Goal: Information Seeking & Learning: Learn about a topic

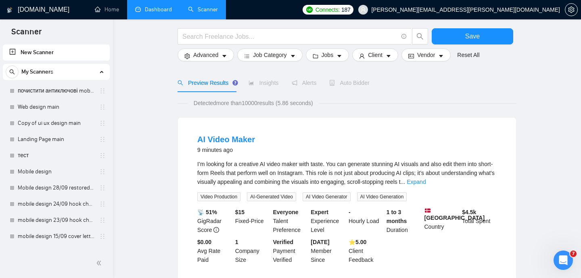
click at [157, 12] on link "Dashboard" at bounding box center [153, 9] width 37 height 7
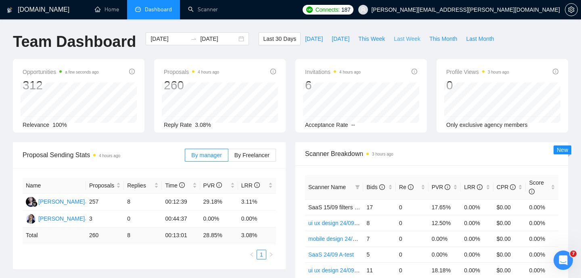
click at [408, 40] on span "Last Week" at bounding box center [407, 38] width 27 height 9
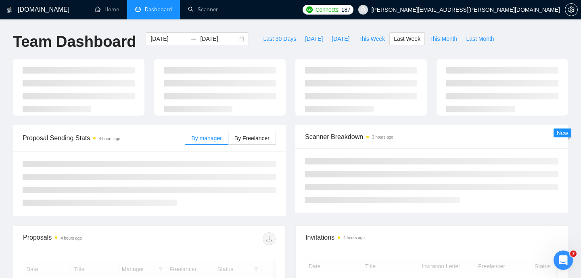
type input "[DATE]"
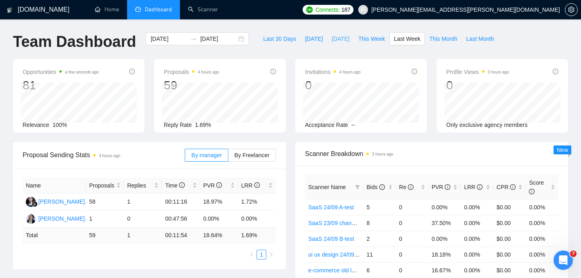
click at [333, 41] on span "[DATE]" at bounding box center [341, 38] width 18 height 9
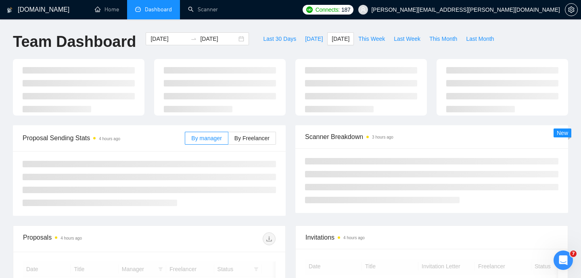
type input "[DATE]"
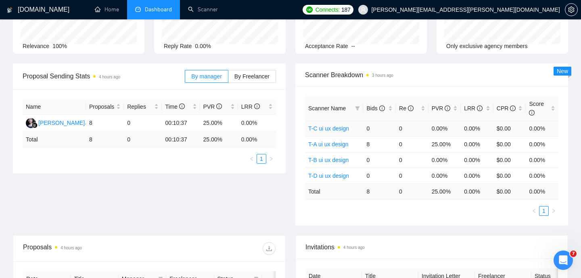
scroll to position [79, 0]
click at [331, 146] on link "T-A ui ux design" at bounding box center [328, 143] width 40 height 6
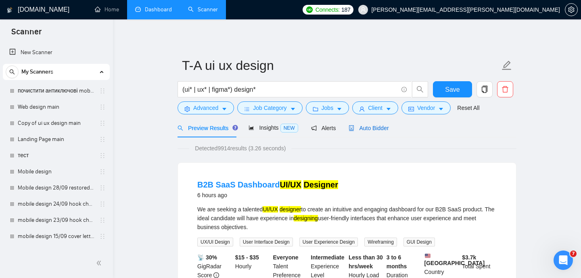
click at [367, 126] on span "Auto Bidder" at bounding box center [369, 128] width 40 height 6
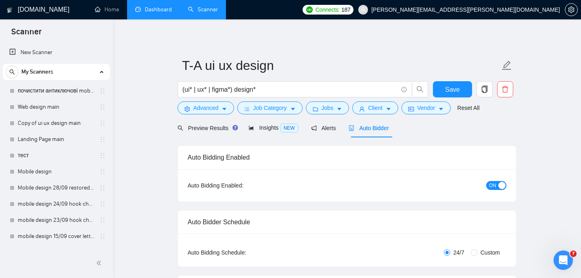
radio input "false"
radio input "true"
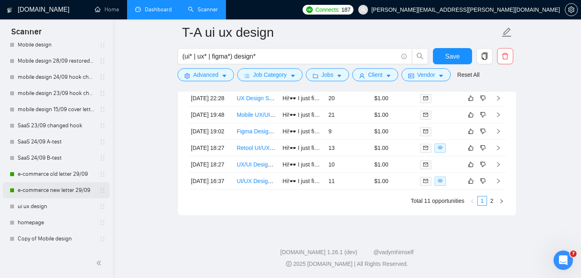
scroll to position [134, 0]
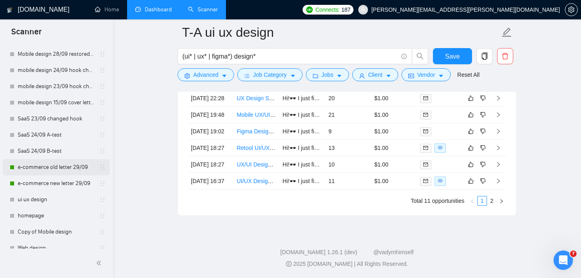
click at [72, 170] on link "e-commerce old letter 29/09" at bounding box center [56, 167] width 77 height 16
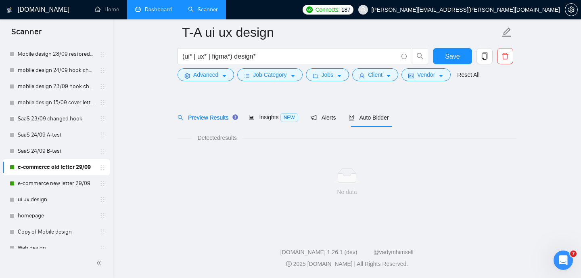
scroll to position [17, 0]
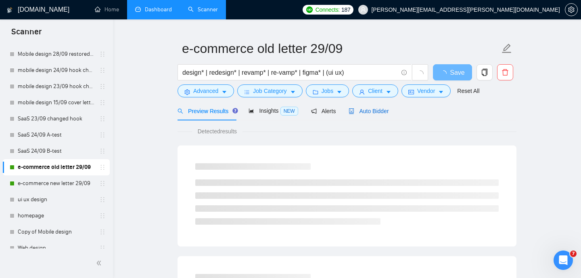
click at [382, 110] on span "Auto Bidder" at bounding box center [369, 111] width 40 height 6
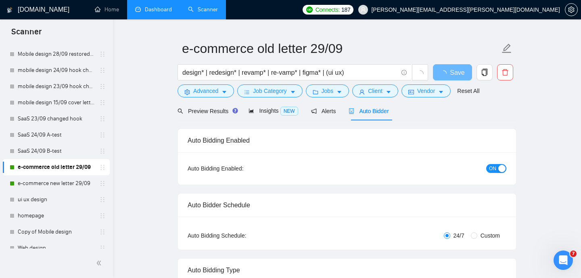
radio input "false"
radio input "true"
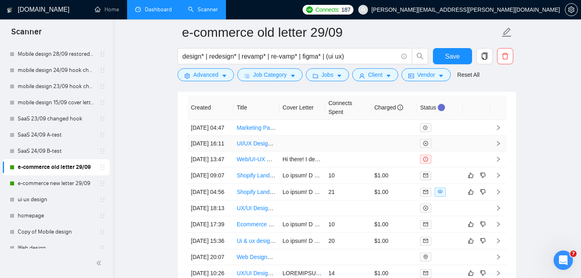
scroll to position [2152, 0]
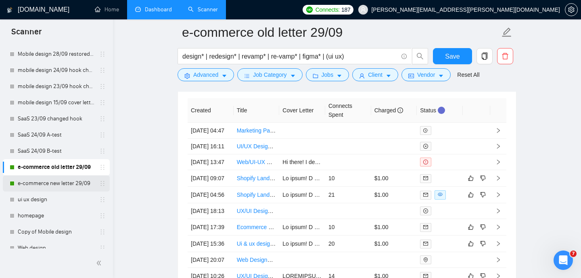
click at [74, 181] on link "e-commerce new letter 29/09" at bounding box center [56, 183] width 77 height 16
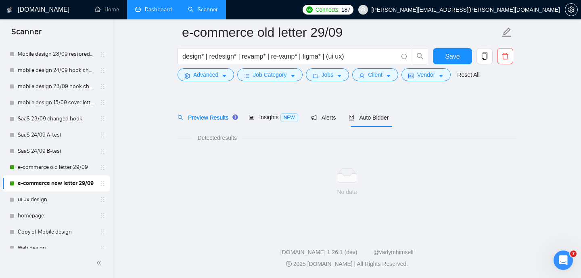
scroll to position [17, 0]
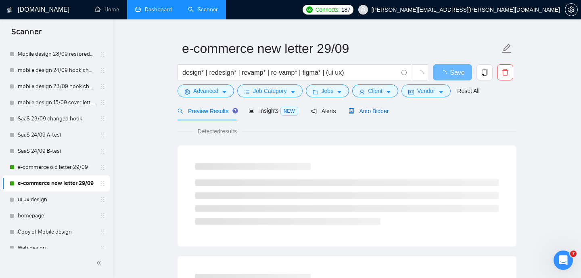
click at [373, 111] on span "Auto Bidder" at bounding box center [369, 111] width 40 height 6
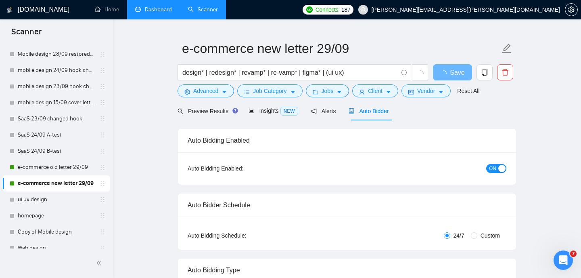
radio input "false"
radio input "true"
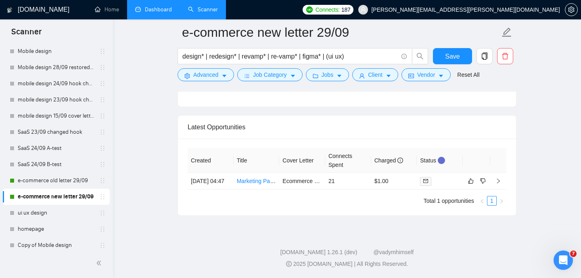
scroll to position [124, 0]
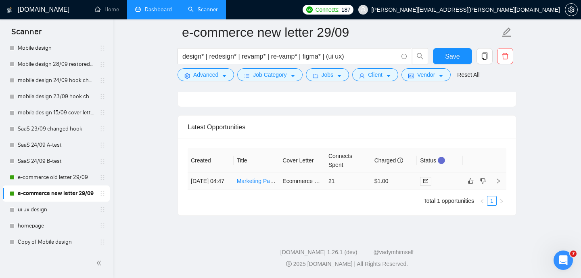
click at [260, 184] on link "Marketing Partner for CRO Agency (Offers, VSLs, Ads)" at bounding box center [305, 181] width 137 height 6
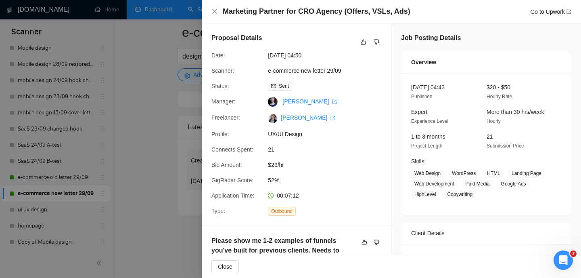
scroll to position [4, 0]
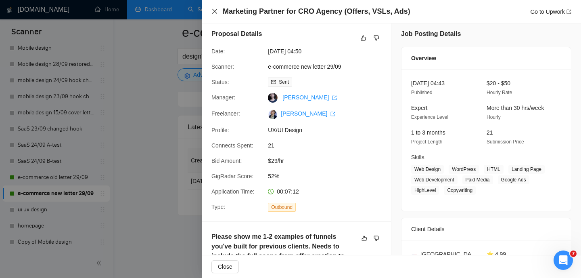
click at [213, 11] on icon "close" at bounding box center [215, 11] width 6 height 6
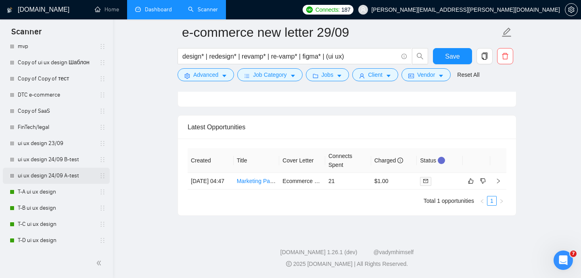
scroll to position [2110, 0]
click at [42, 192] on link "T-A ui ux design" at bounding box center [56, 192] width 77 height 16
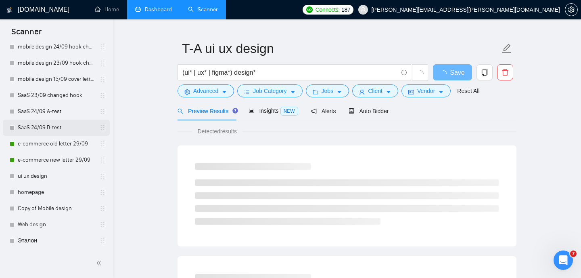
scroll to position [156, 0]
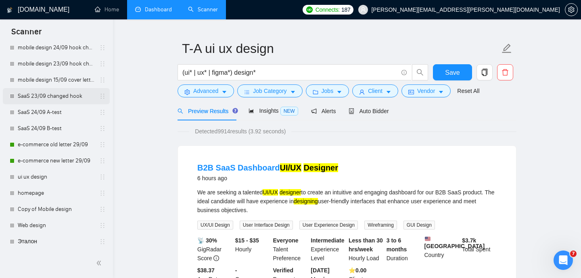
click at [62, 99] on link "SaaS 23/09 changed hook" at bounding box center [56, 96] width 77 height 16
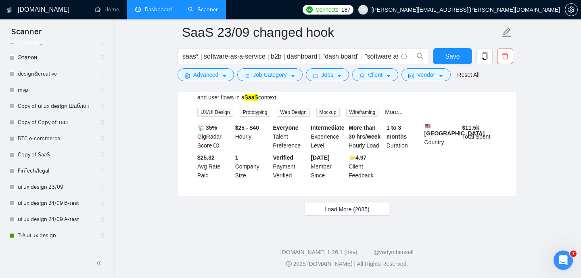
scroll to position [384, 0]
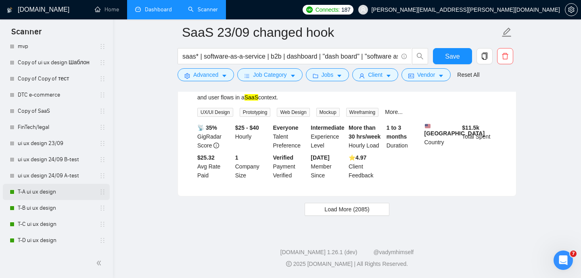
click at [49, 192] on link "T-A ui ux design" at bounding box center [56, 192] width 77 height 16
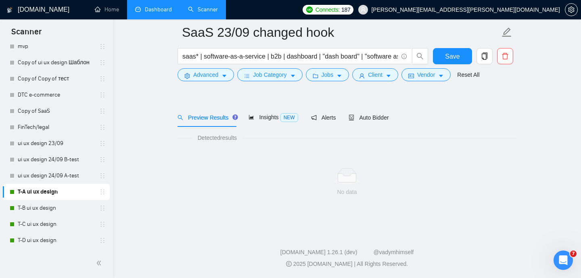
scroll to position [17, 0]
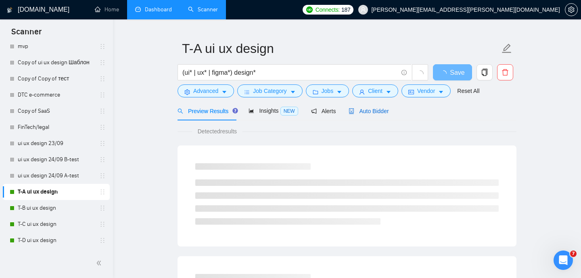
click at [379, 111] on span "Auto Bidder" at bounding box center [369, 111] width 40 height 6
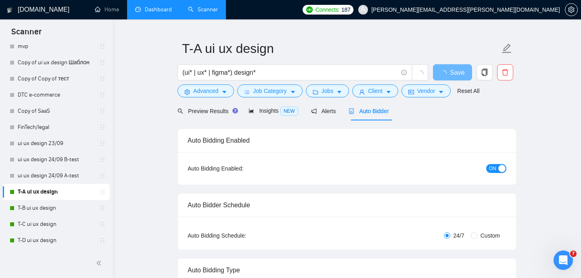
radio input "false"
radio input "true"
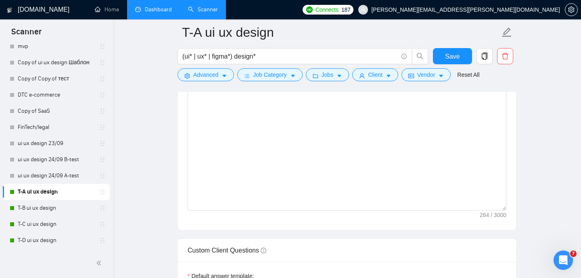
scroll to position [1132, 0]
click at [48, 208] on link "T-B ui ux design" at bounding box center [56, 208] width 77 height 16
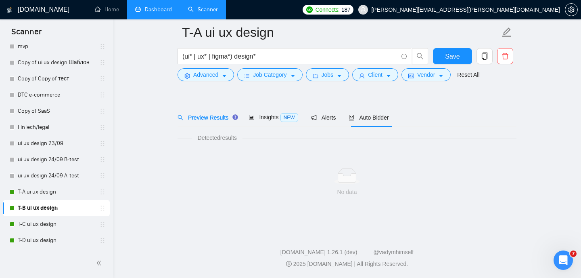
scroll to position [17, 0]
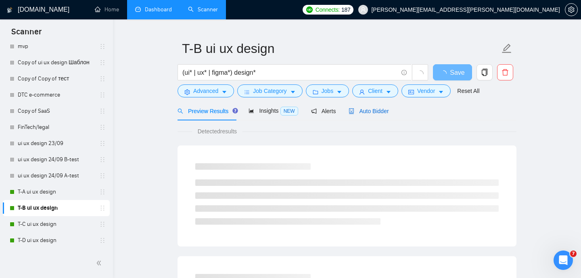
click at [364, 113] on span "Auto Bidder" at bounding box center [369, 111] width 40 height 6
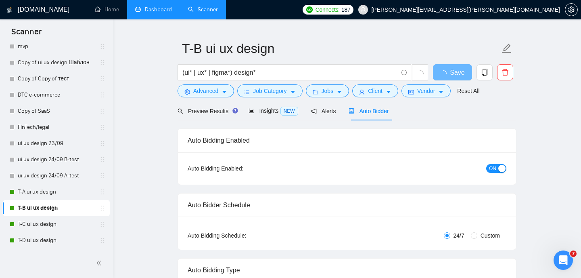
radio input "false"
radio input "true"
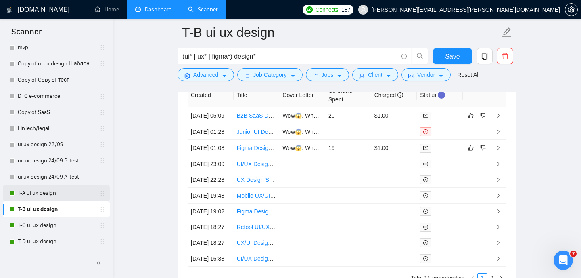
scroll to position [384, 0]
click at [46, 191] on link "T-A ui ux design" at bounding box center [56, 192] width 77 height 16
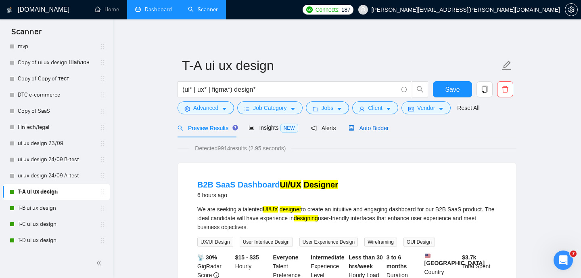
click at [361, 129] on span "Auto Bidder" at bounding box center [369, 128] width 40 height 6
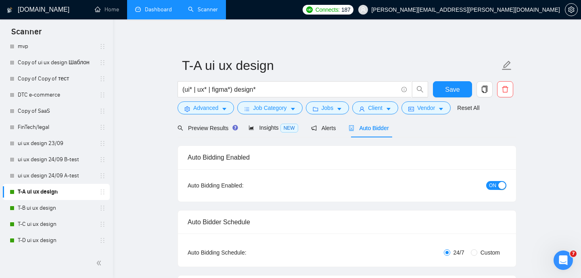
radio input "false"
radio input "true"
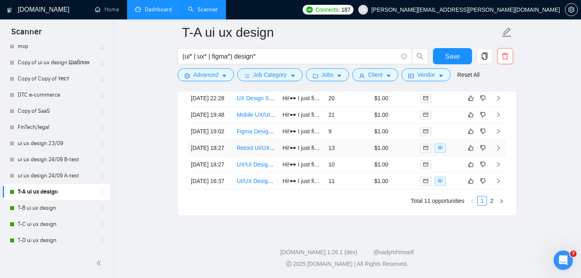
scroll to position [2315, 0]
click at [261, 184] on link "UI/UX Designer for Interactive Mobile-First Web Page" at bounding box center [304, 181] width 134 height 6
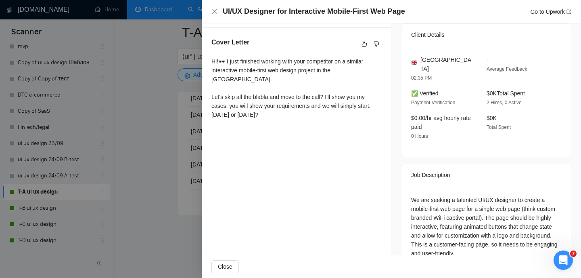
scroll to position [199, 0]
click at [214, 10] on icon "close" at bounding box center [214, 11] width 5 height 5
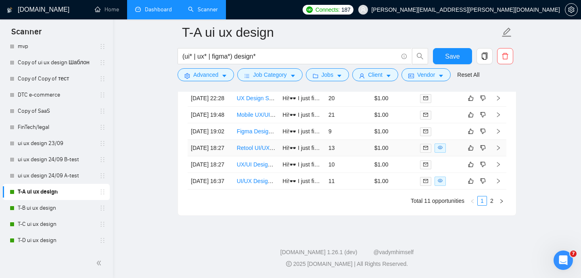
scroll to position [2297, 0]
click at [258, 168] on link "UX/UI Designer for SaaS MVP Optimization" at bounding box center [291, 164] width 109 height 6
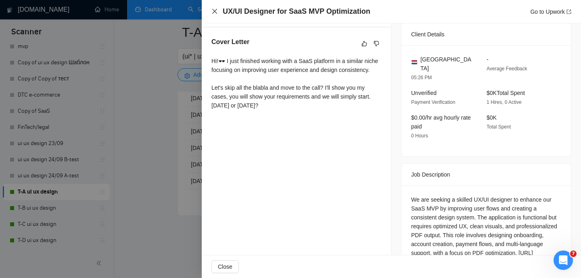
click at [216, 10] on icon "close" at bounding box center [214, 11] width 5 height 5
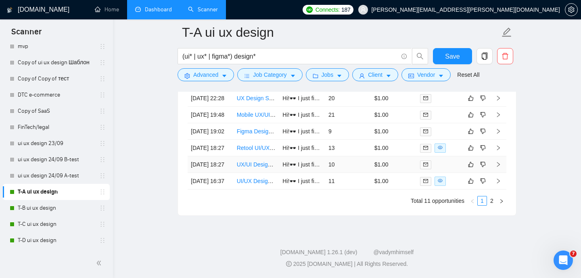
scroll to position [2277, 0]
click at [258, 151] on link "Retool UI/UX Designer to Elevate a B2B Client Portal" at bounding box center [303, 148] width 133 height 6
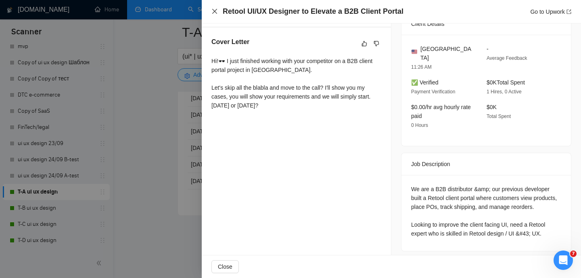
click at [212, 13] on icon "close" at bounding box center [214, 11] width 5 height 5
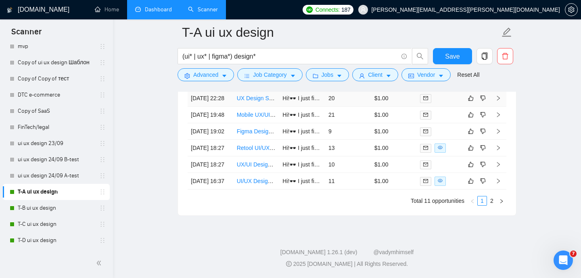
scroll to position [2285, 0]
click at [260, 184] on link "UI/UX Designer for Interactive Mobile-First Web Page" at bounding box center [304, 181] width 134 height 6
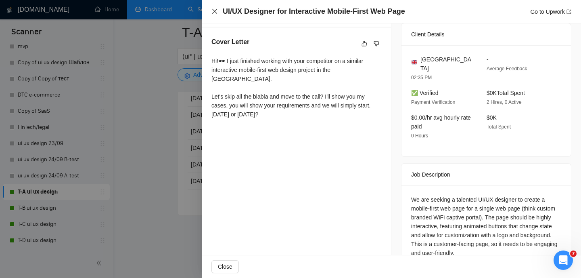
click at [213, 13] on icon "close" at bounding box center [214, 11] width 5 height 5
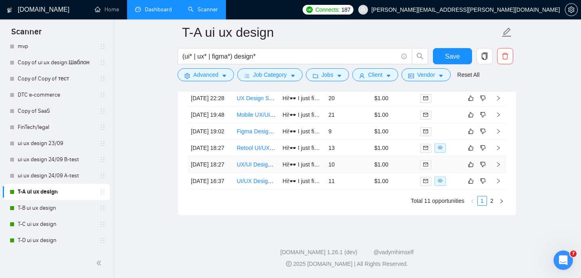
click at [254, 168] on link "UX/UI Designer for SaaS MVP Optimization" at bounding box center [291, 164] width 109 height 6
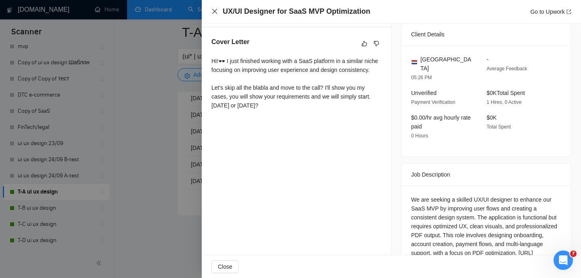
click at [216, 11] on icon "close" at bounding box center [215, 11] width 6 height 6
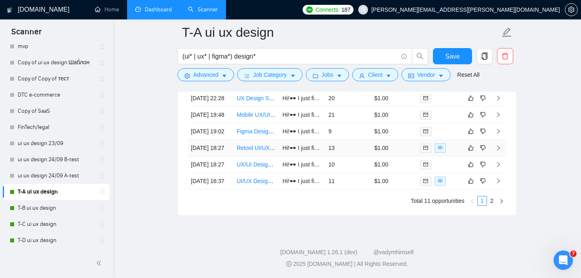
scroll to position [2263, 0]
click at [256, 134] on link "Figma Designer Needed for Design Work" at bounding box center [288, 131] width 103 height 6
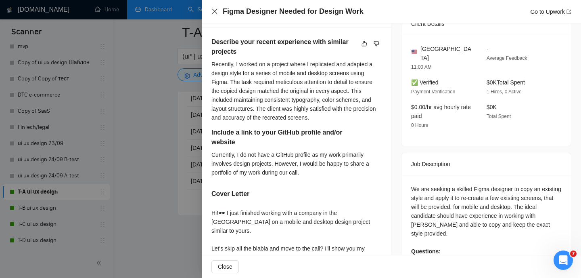
click at [212, 12] on icon "close" at bounding box center [215, 11] width 6 height 6
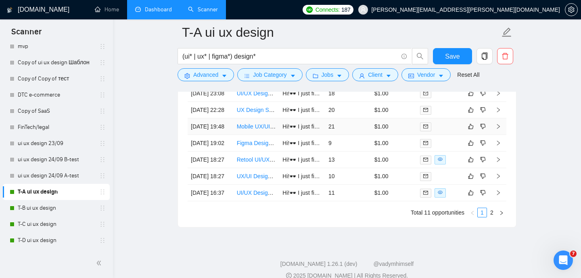
scroll to position [2237, 0]
click at [251, 130] on link "Mobile UX/UI Designer for HealthTech App" at bounding box center [290, 127] width 107 height 6
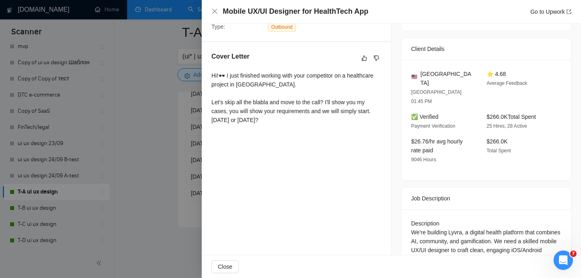
scroll to position [184, 0]
click at [215, 15] on div "Mobile UX/UI Designer for HealthTech App Go to Upwork" at bounding box center [392, 11] width 360 height 10
click at [214, 9] on icon "close" at bounding box center [215, 11] width 6 height 6
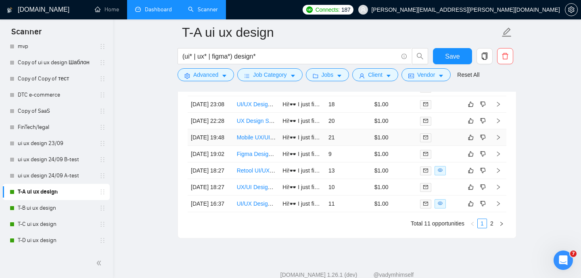
scroll to position [2216, 0]
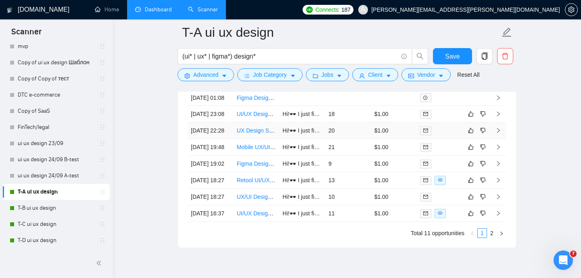
click at [256, 134] on link "UX Design Support for Document Printing System" at bounding box center [299, 130] width 125 height 6
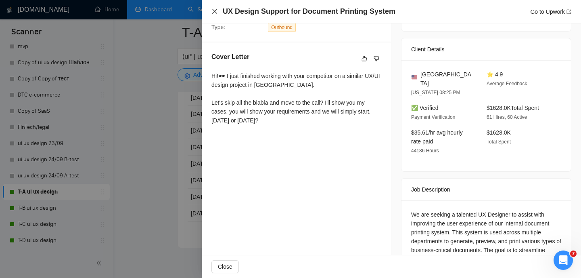
click at [218, 9] on icon "close" at bounding box center [215, 11] width 6 height 6
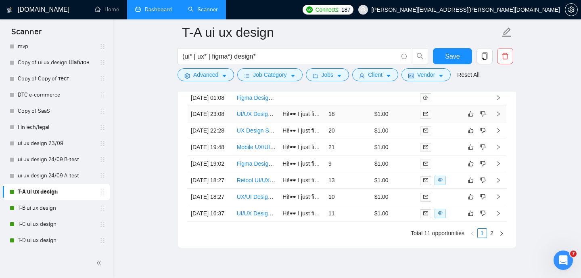
click at [257, 117] on link "UI/UX Designer for Web and Mobile Applications" at bounding box center [298, 114] width 122 height 6
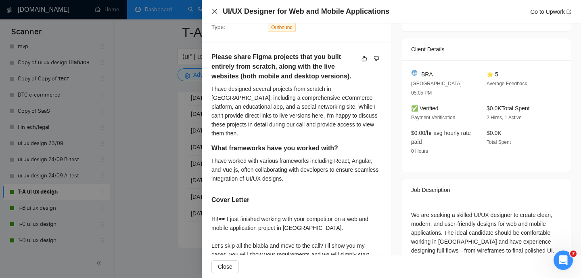
click at [214, 12] on icon "close" at bounding box center [214, 11] width 5 height 5
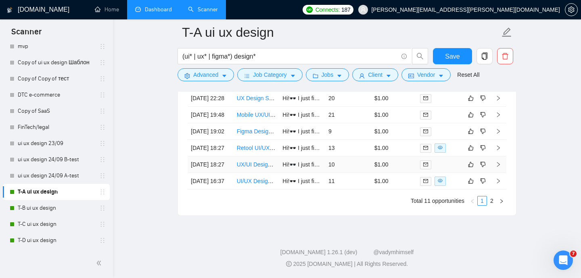
scroll to position [2310, 0]
click at [260, 149] on link "Retool UI/UX Designer to Elevate a B2B Client Portal" at bounding box center [303, 148] width 133 height 6
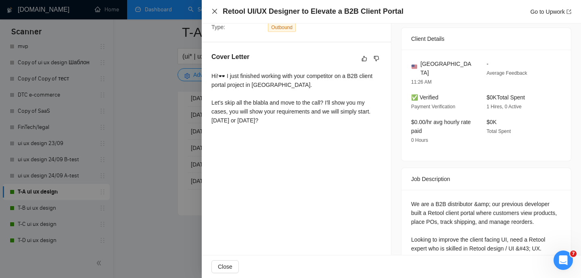
click at [215, 10] on icon "close" at bounding box center [215, 11] width 6 height 6
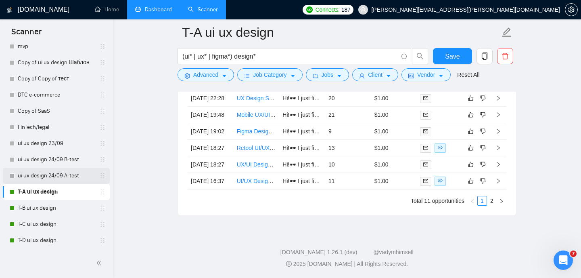
scroll to position [2332, 0]
click at [50, 207] on link "T-B ui ux design" at bounding box center [56, 208] width 77 height 16
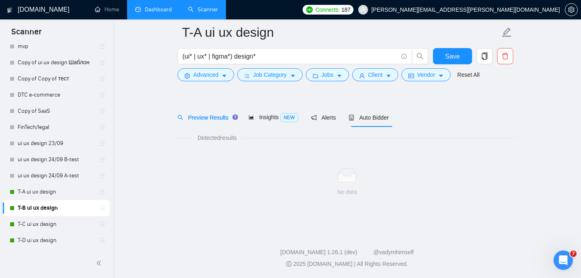
scroll to position [17, 0]
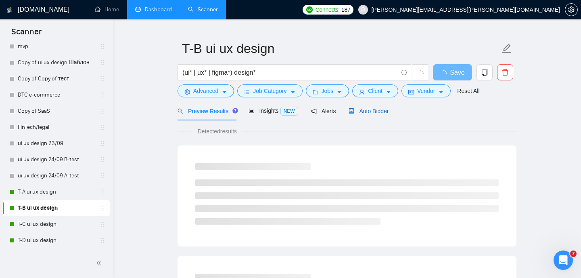
click at [368, 111] on span "Auto Bidder" at bounding box center [369, 111] width 40 height 6
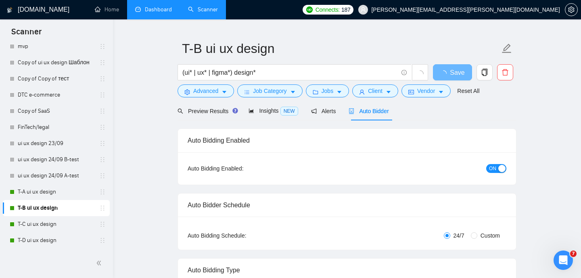
radio input "false"
radio input "true"
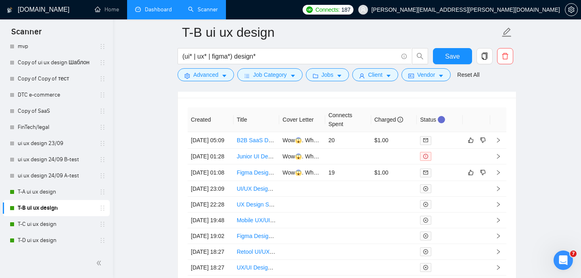
scroll to position [2140, 0]
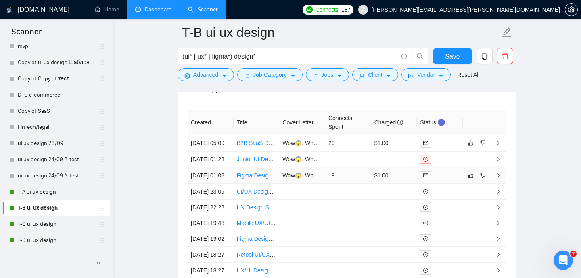
click at [256, 178] on link "Figma Designer for Audit Webapp Mockups" at bounding box center [291, 175] width 109 height 6
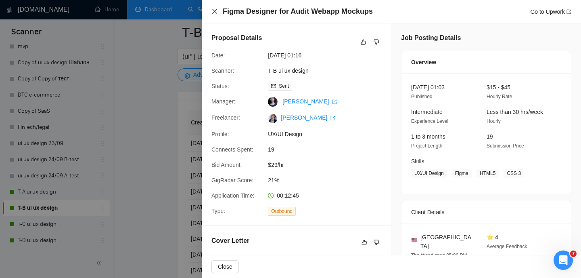
click at [214, 13] on icon "close" at bounding box center [214, 11] width 5 height 5
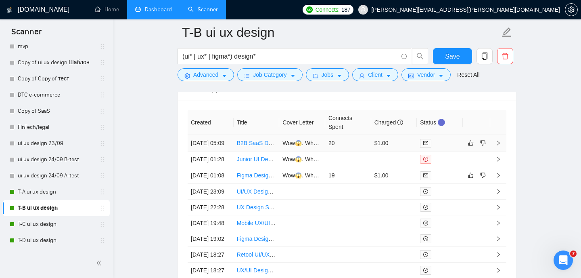
click at [253, 146] on link "B2B SaaS Dashboard UI/UX Designer" at bounding box center [285, 143] width 96 height 6
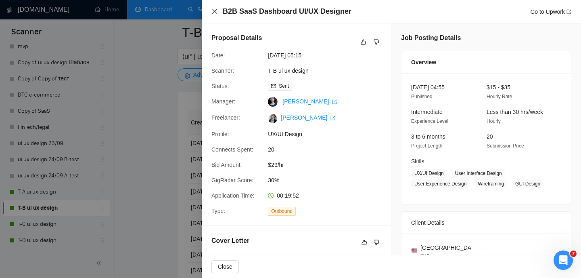
click at [216, 10] on icon "close" at bounding box center [215, 11] width 6 height 6
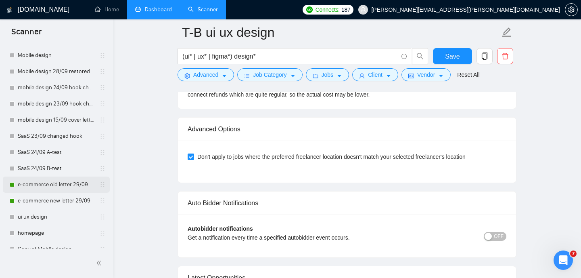
scroll to position [115, 0]
click at [58, 189] on link "e-commerce old letter 29/09" at bounding box center [56, 186] width 77 height 16
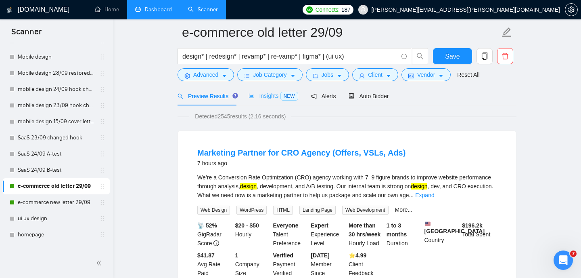
scroll to position [36, 0]
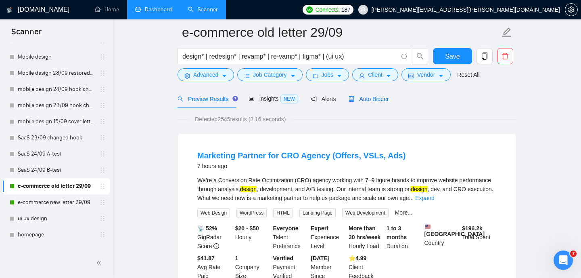
click at [371, 99] on span "Auto Bidder" at bounding box center [369, 99] width 40 height 6
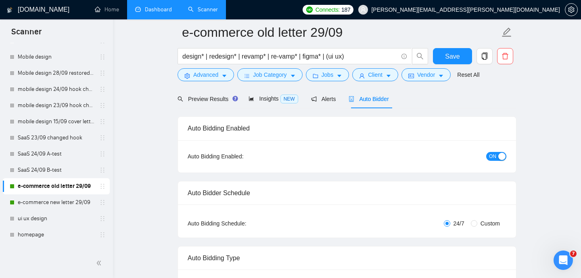
radio input "false"
radio input "true"
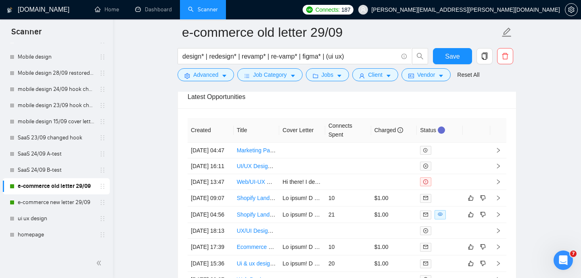
scroll to position [2134, 0]
click at [73, 203] on link "e-commerce new letter 29/09" at bounding box center [56, 202] width 77 height 16
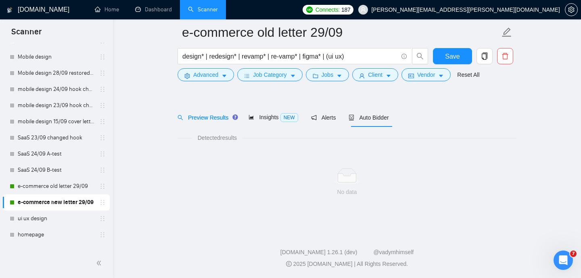
scroll to position [17, 0]
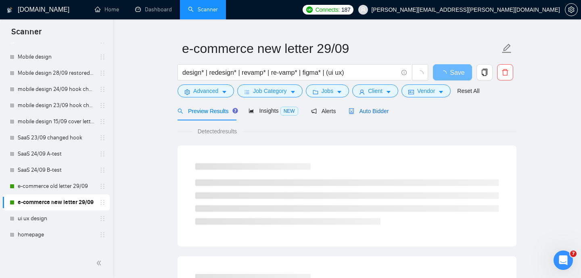
click at [361, 111] on span "Auto Bidder" at bounding box center [369, 111] width 40 height 6
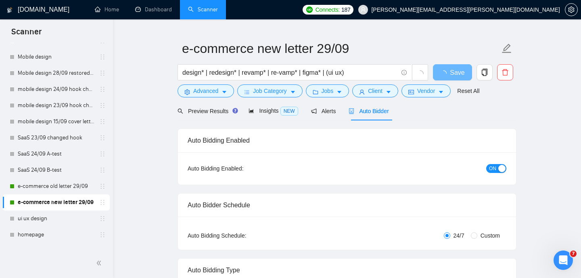
radio input "false"
radio input "true"
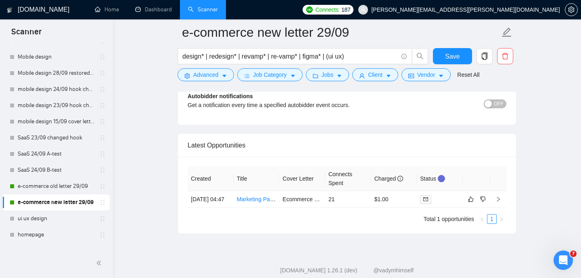
scroll to position [2110, 0]
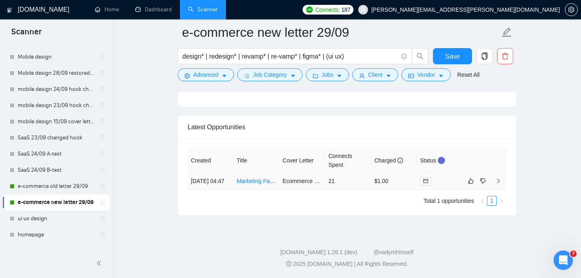
click at [260, 178] on link "Marketing Partner for CRO Agency (Offers, VSLs, Ads)" at bounding box center [305, 181] width 137 height 6
